Goal: Check status: Check status

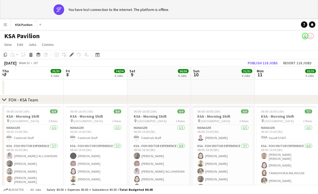
scroll to position [0, 183]
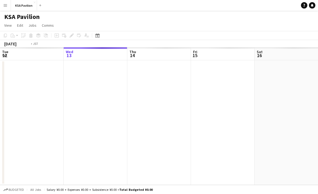
scroll to position [0, 183]
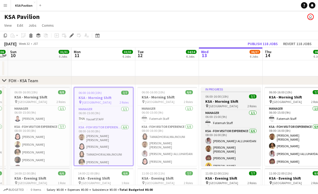
click at [240, 87] on div "In progress" at bounding box center [231, 89] width 60 height 4
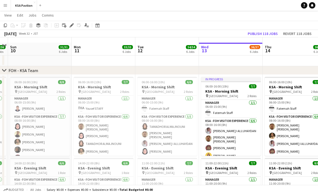
scroll to position [0, 0]
